Goal: Find specific page/section: Find specific page/section

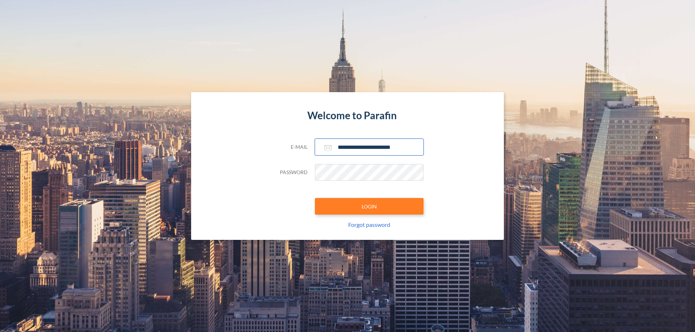
type input "**********"
click at [369, 207] on button "LOGIN" at bounding box center [369, 206] width 109 height 17
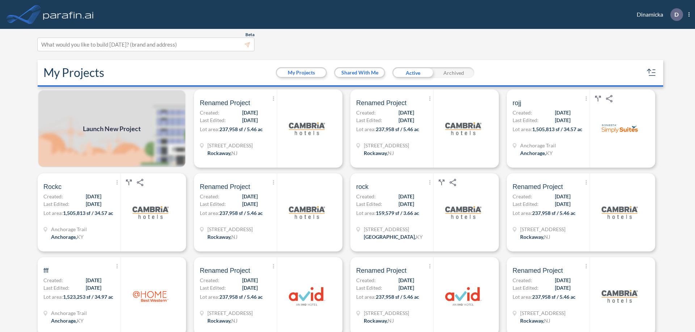
scroll to position [2, 0]
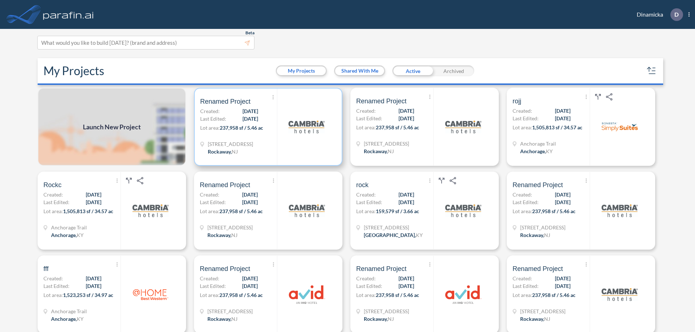
click at [267, 127] on p "Lot area: 237,958 sf / 5.46 ac" at bounding box center [238, 129] width 77 height 10
